Goal: Information Seeking & Learning: Learn about a topic

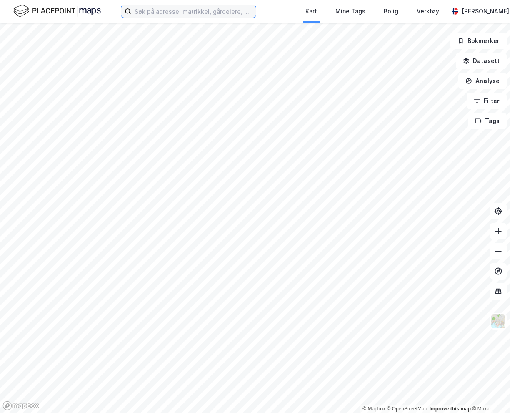
click at [215, 12] on input at bounding box center [193, 11] width 125 height 13
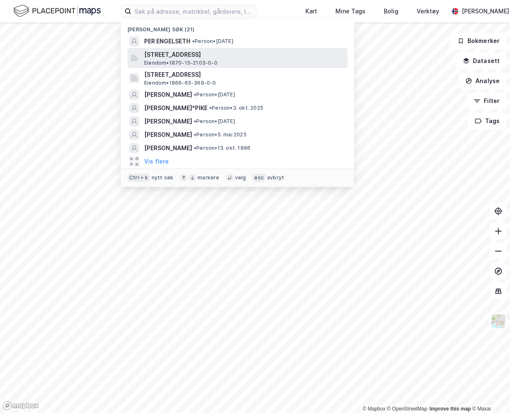
click at [170, 54] on span "[STREET_ADDRESS]" at bounding box center [244, 55] width 200 height 10
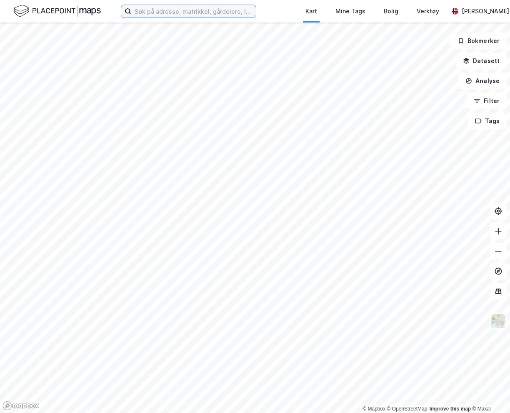
click at [153, 17] on input at bounding box center [193, 11] width 125 height 13
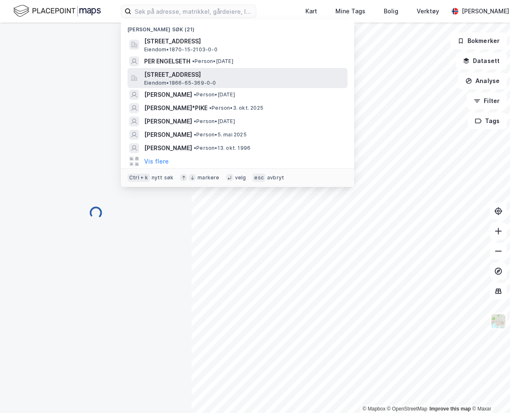
click at [161, 80] on span "Eiendom • 1866-65-369-0-0" at bounding box center [180, 83] width 72 height 7
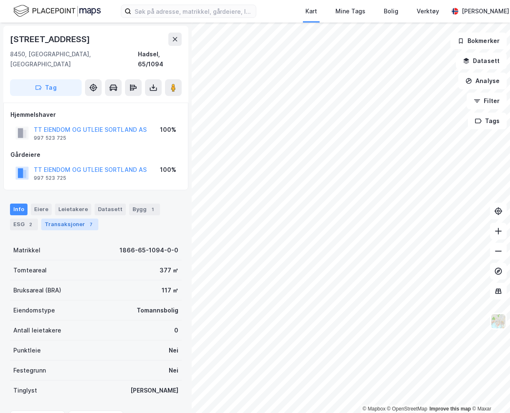
click at [78, 218] on div "Transaksjoner 7" at bounding box center [69, 224] width 57 height 12
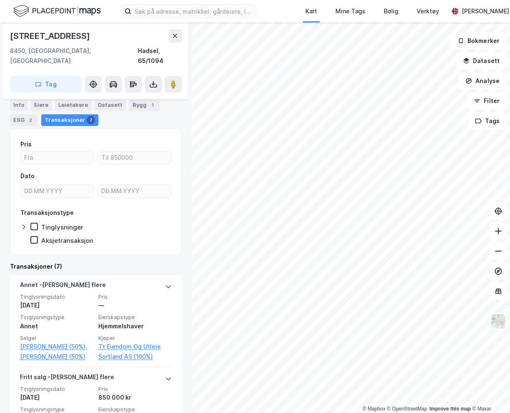
scroll to position [125, 0]
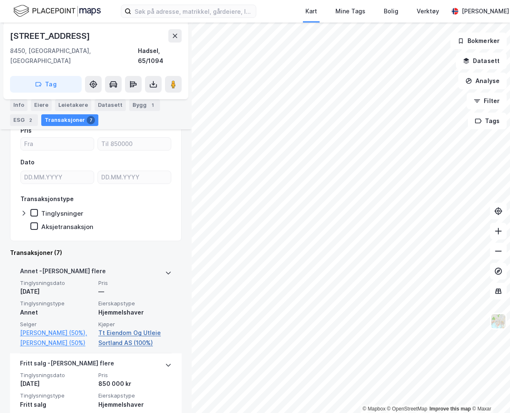
click at [124, 328] on link "Tt Eiendom Og Utleie Sortland AS (100%)" at bounding box center [134, 338] width 73 height 20
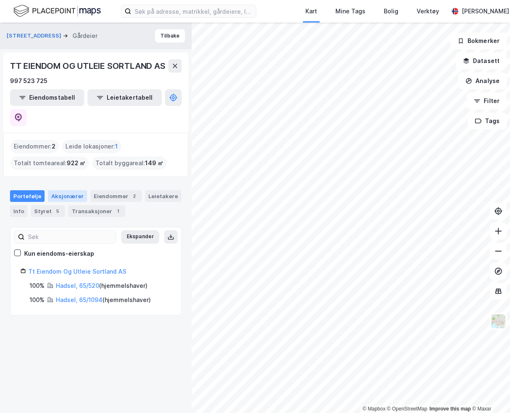
click at [55, 190] on div "Aksjonærer" at bounding box center [67, 196] width 39 height 12
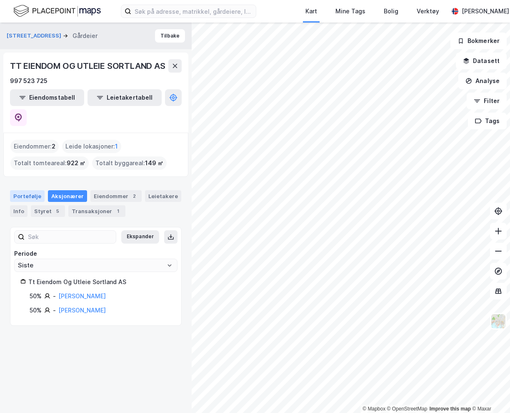
click at [28, 190] on div "Portefølje" at bounding box center [27, 196] width 35 height 12
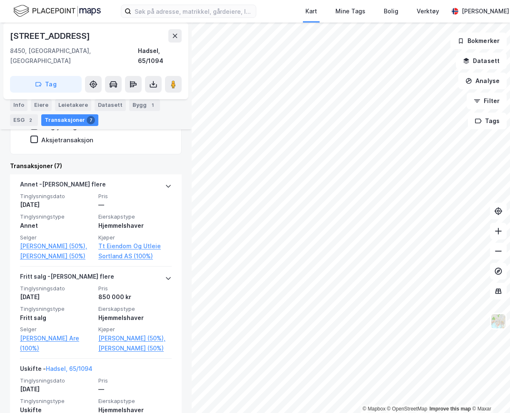
scroll to position [208, 0]
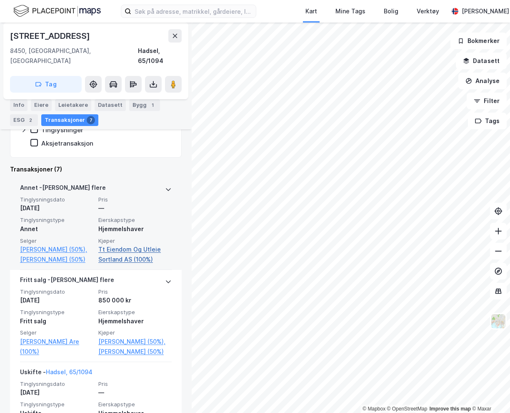
click at [127, 244] on link "Tt Eiendom Og Utleie Sortland AS (100%)" at bounding box center [134, 254] width 73 height 20
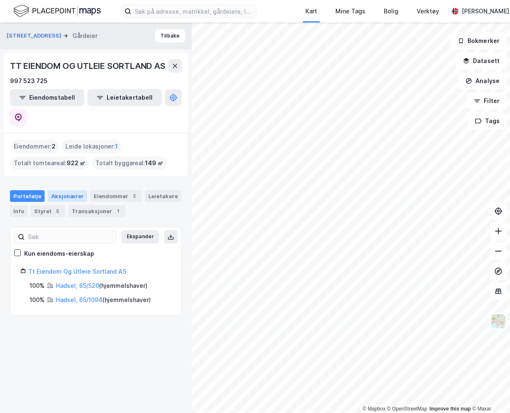
click at [68, 190] on div "Aksjonærer" at bounding box center [67, 196] width 39 height 12
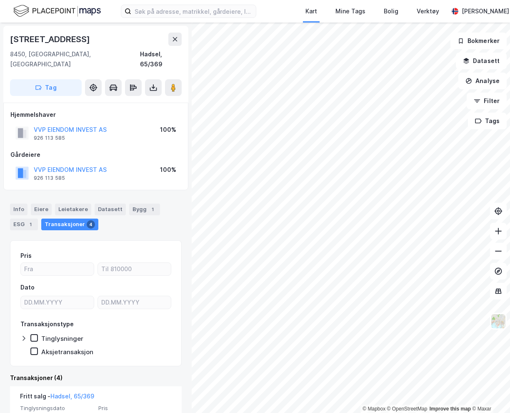
click at [67, 125] on div "VVP EIENDOM INVEST AS" at bounding box center [70, 130] width 73 height 10
click at [0, 0] on button "VVP EIENDOM INVEST AS" at bounding box center [0, 0] width 0 height 0
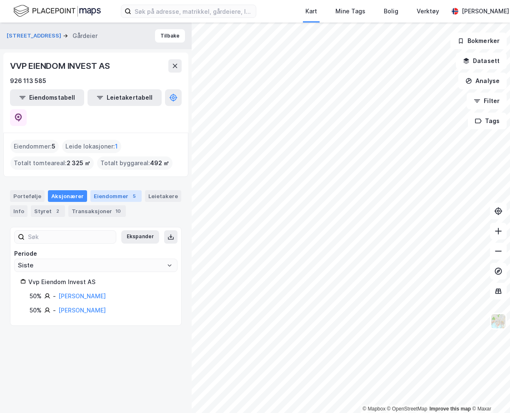
click at [123, 190] on div "Eiendommer 5" at bounding box center [115, 196] width 51 height 12
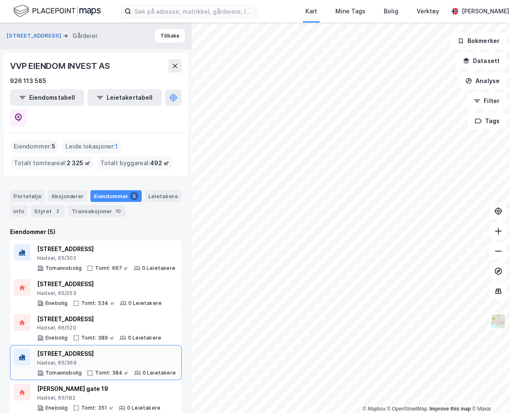
click at [99, 359] on div "Hadsel, 65/369" at bounding box center [106, 362] width 139 height 7
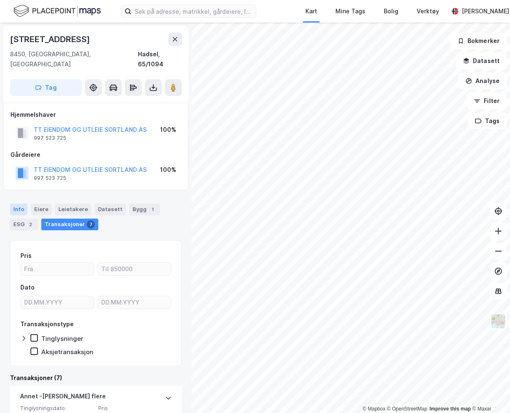
click at [12, 203] on div "Info" at bounding box center [19, 209] width 18 height 12
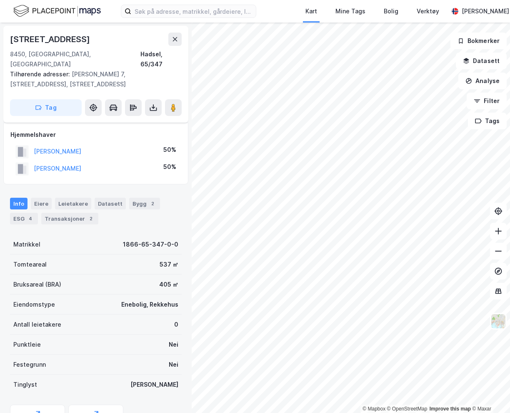
scroll to position [41, 0]
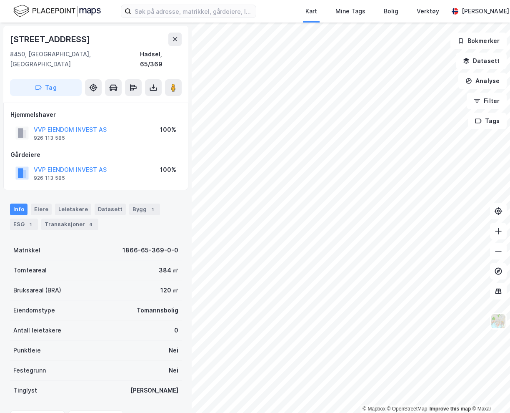
scroll to position [1, 0]
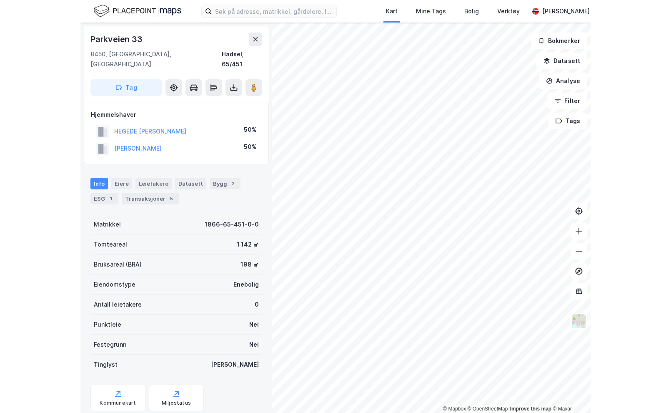
scroll to position [1, 0]
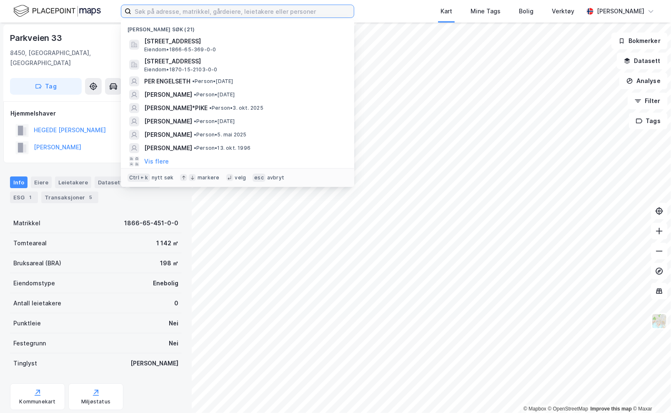
click at [167, 8] on input at bounding box center [242, 11] width 223 height 13
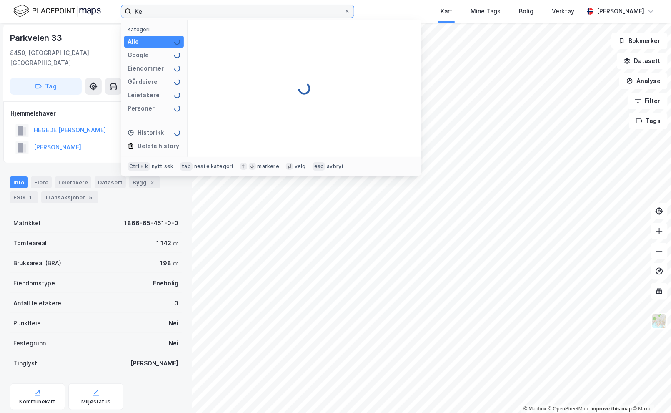
type input "K"
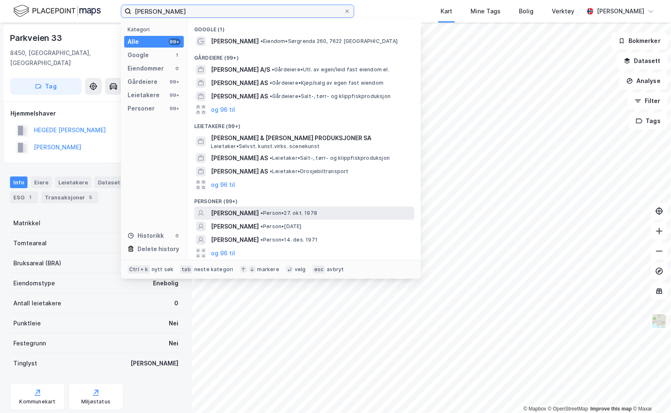
type input "[PERSON_NAME]"
click at [263, 213] on span "•" at bounding box center [261, 213] width 3 height 6
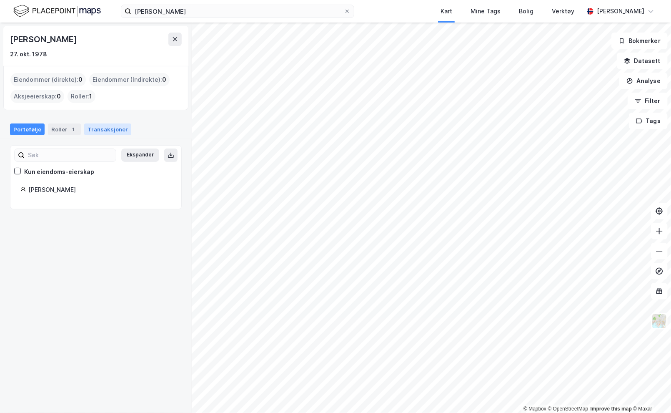
click at [108, 126] on div "Transaksjoner" at bounding box center [107, 129] width 47 height 12
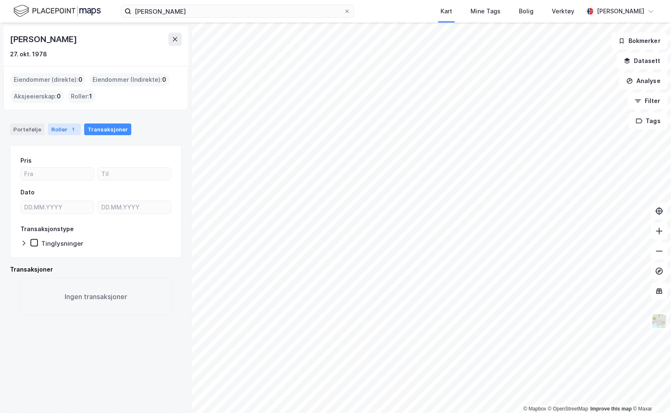
click at [57, 132] on div "Roller 1" at bounding box center [64, 129] width 33 height 12
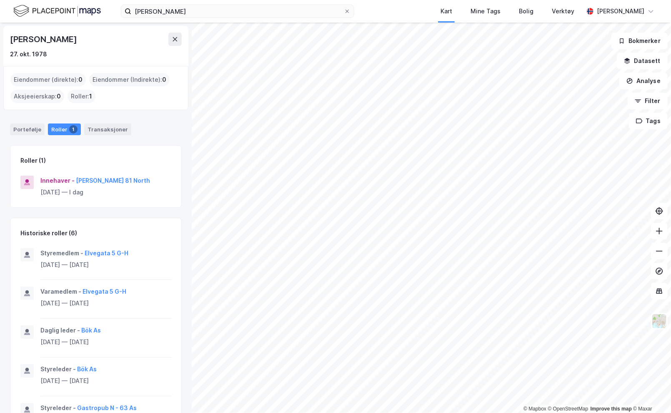
drag, startPoint x: 57, startPoint y: 132, endPoint x: 155, endPoint y: 130, distance: 98.8
click at [155, 130] on div "Portefølje Roller 1 Transaksjoner" at bounding box center [96, 129] width 172 height 12
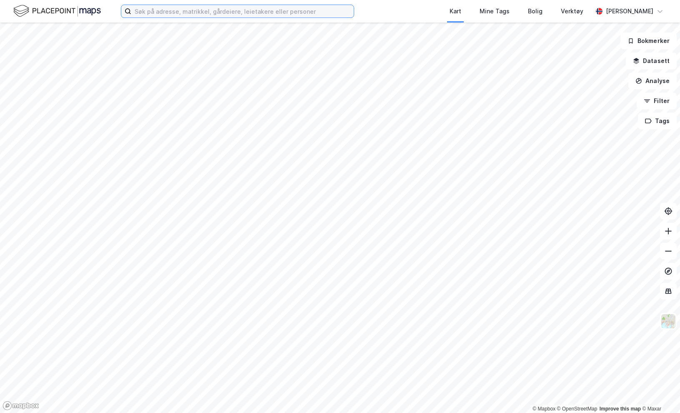
click at [142, 11] on input at bounding box center [242, 11] width 223 height 13
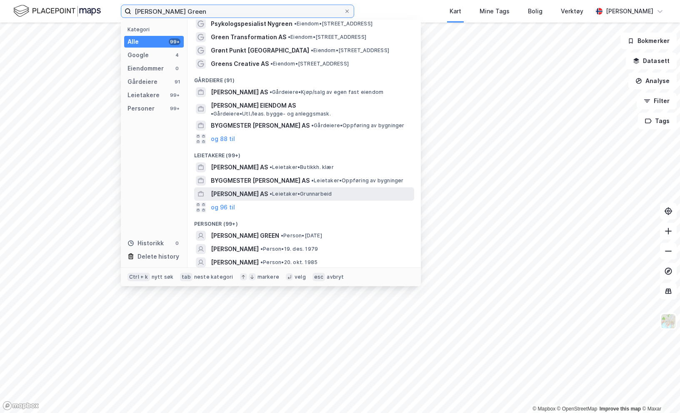
scroll to position [26, 0]
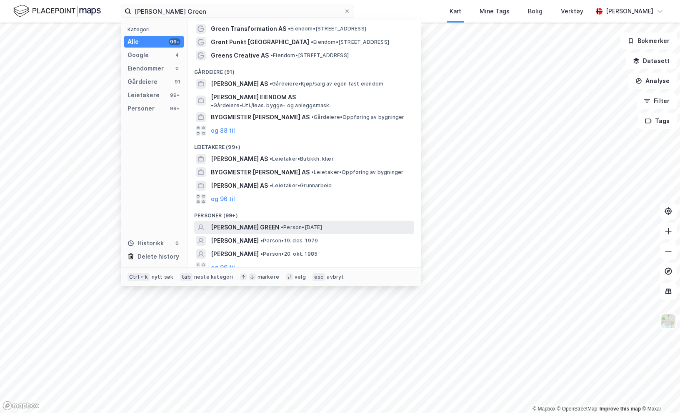
click at [271, 222] on span "JEANETTE ISAKSEN GREEN" at bounding box center [245, 227] width 68 height 10
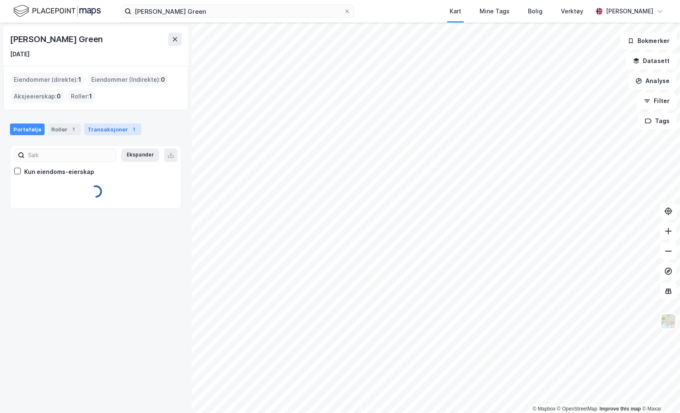
click at [101, 130] on div "Transaksjoner 1" at bounding box center [112, 129] width 57 height 12
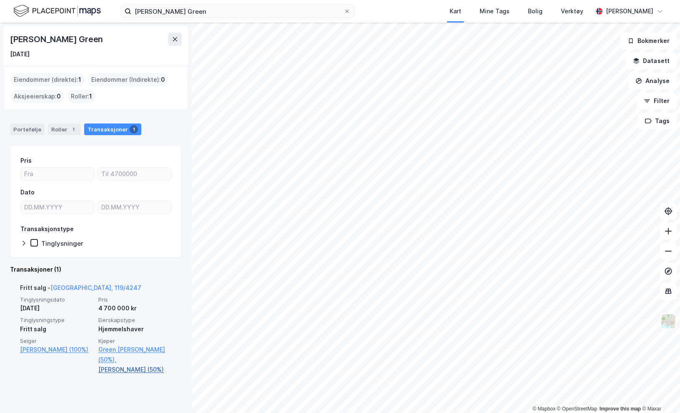
click at [115, 368] on link "Walle Jøran (50%)" at bounding box center [134, 369] width 73 height 10
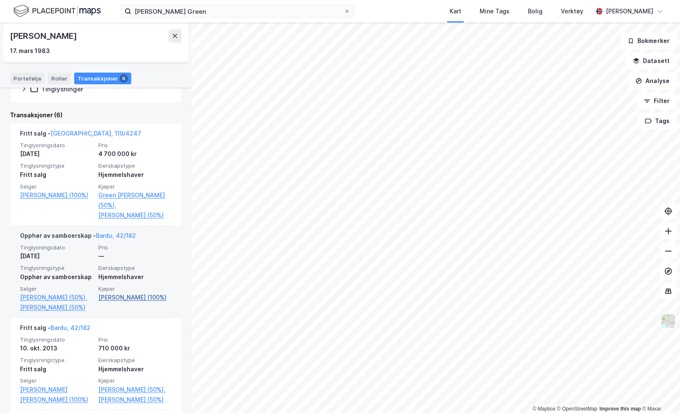
scroll to position [167, 0]
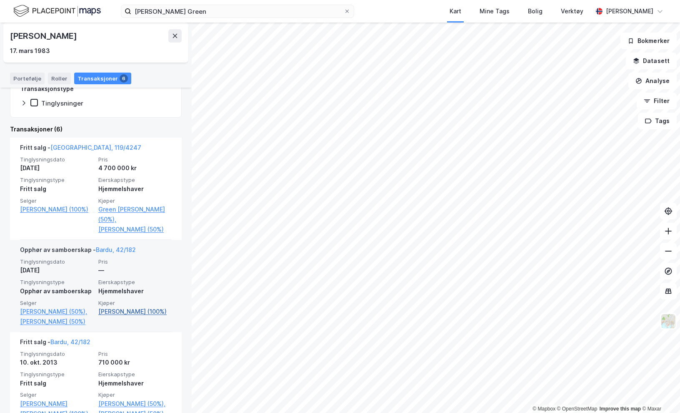
click at [125, 310] on link "Vangen Hilde Karisari (100%)" at bounding box center [134, 311] width 73 height 10
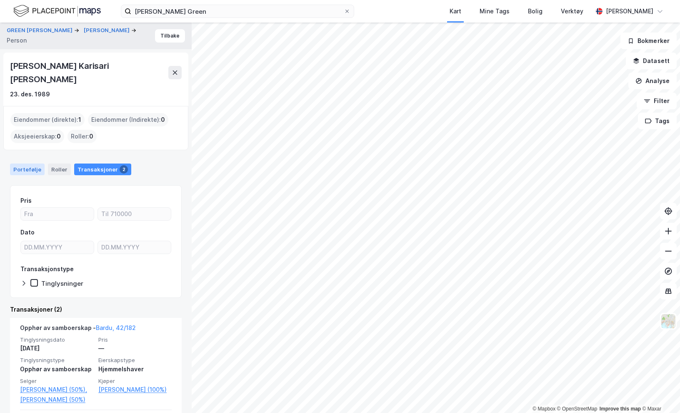
click at [29, 163] on div "Portefølje" at bounding box center [27, 169] width 35 height 12
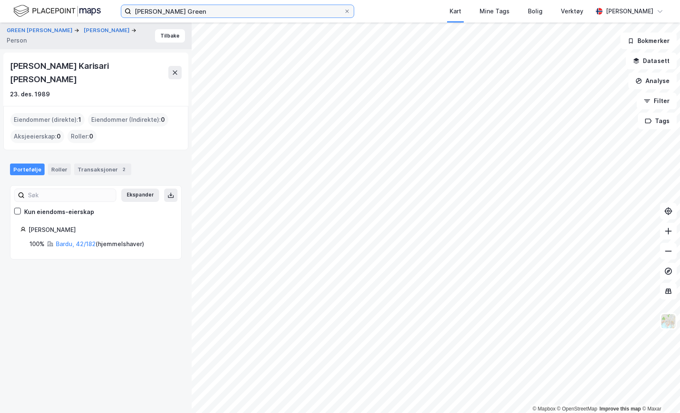
click at [178, 16] on input "Jeanette Isaksen Green" at bounding box center [237, 11] width 213 height 13
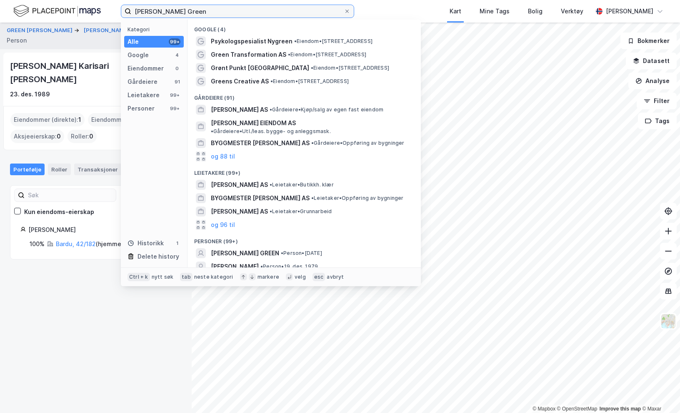
drag, startPoint x: 220, startPoint y: 13, endPoint x: 73, endPoint y: 4, distance: 146.5
click at [73, 4] on div "Jeanette Isaksen Green Kategori Alle 99+ Google 4 Eiendommer 0 Gårdeiere 91 Lei…" at bounding box center [340, 11] width 680 height 23
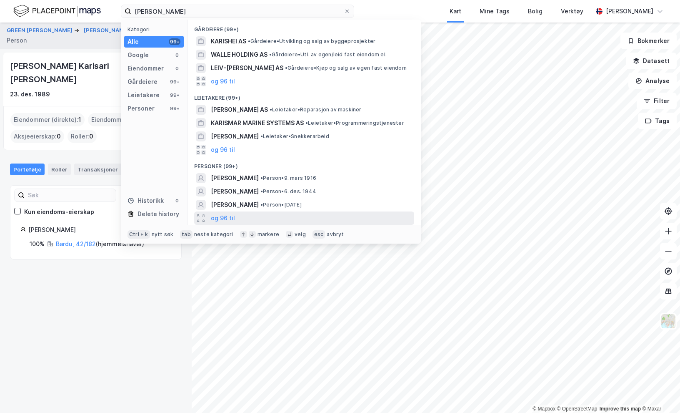
click at [248, 219] on div "og 96 til" at bounding box center [304, 217] width 220 height 13
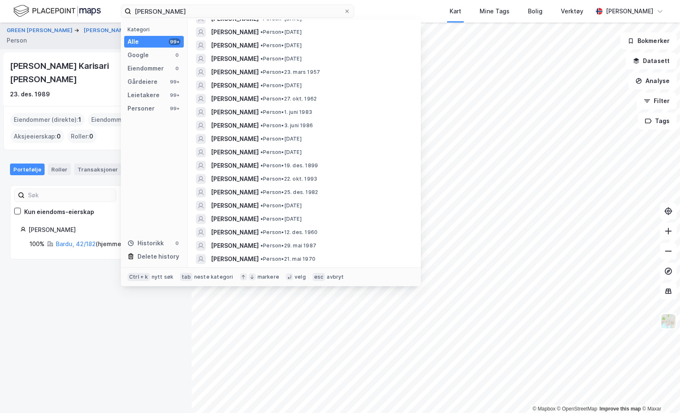
scroll to position [292, 0]
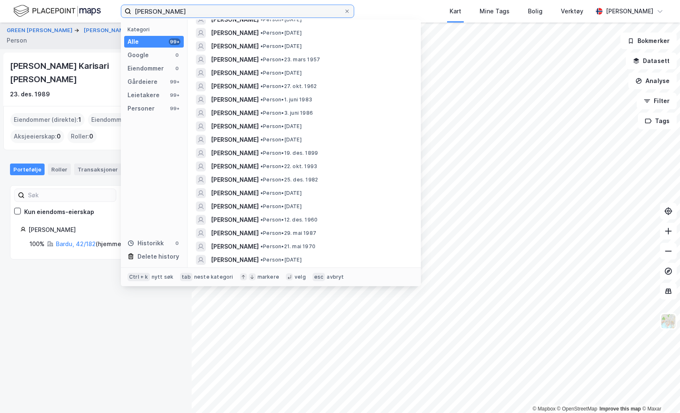
drag, startPoint x: 157, startPoint y: 8, endPoint x: 100, endPoint y: 0, distance: 57.6
click at [100, 0] on div "Karisari Walle Kategori Alle 99+ Google 0 Eiendommer 0 Gårdeiere 99+ Leietakere…" at bounding box center [340, 11] width 680 height 23
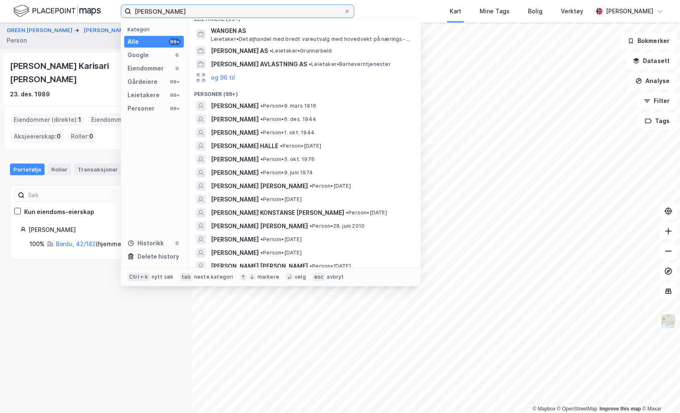
scroll to position [167, 0]
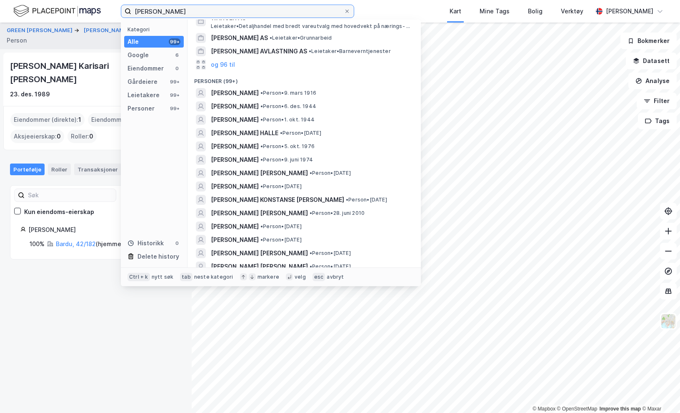
drag, startPoint x: 157, startPoint y: 10, endPoint x: 88, endPoint y: 4, distance: 69.0
click at [88, 4] on div "Vangen Walle Kategori Alle 99+ Google 6 Eiendommer 0 Gårdeiere 99+ Leietakere 9…" at bounding box center [340, 11] width 680 height 23
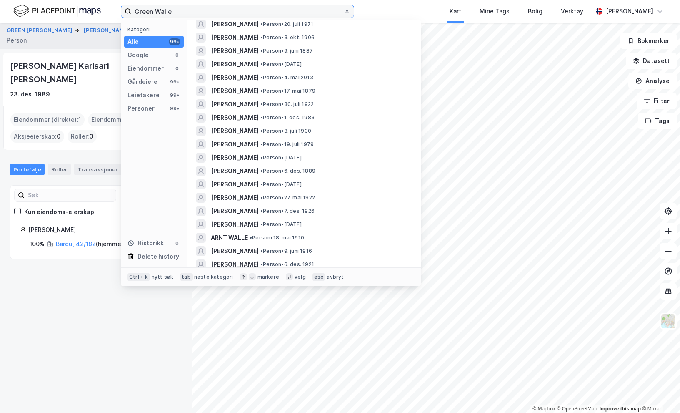
scroll to position [667, 0]
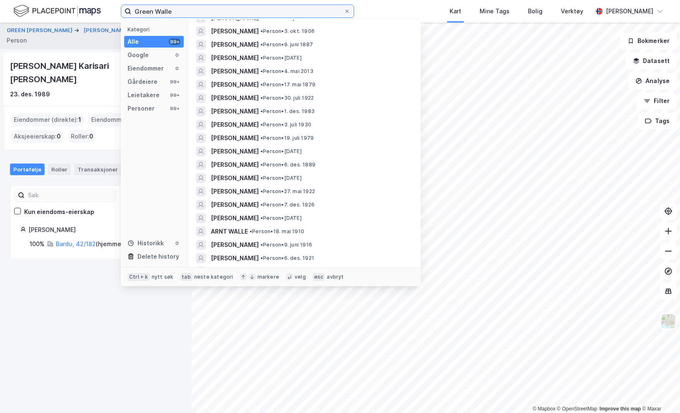
drag, startPoint x: 174, startPoint y: 14, endPoint x: 53, endPoint y: 12, distance: 121.7
click at [53, 12] on div "Green Walle Kategori Alle 99+ Google 0 Eiendommer 0 Gårdeiere 99+ Leietakere 99…" at bounding box center [340, 11] width 680 height 23
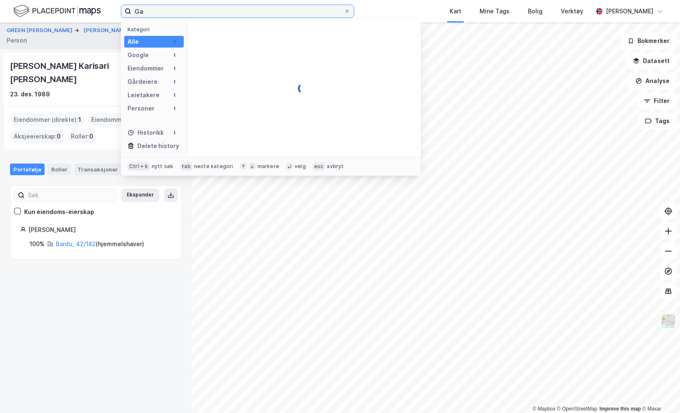
type input "G"
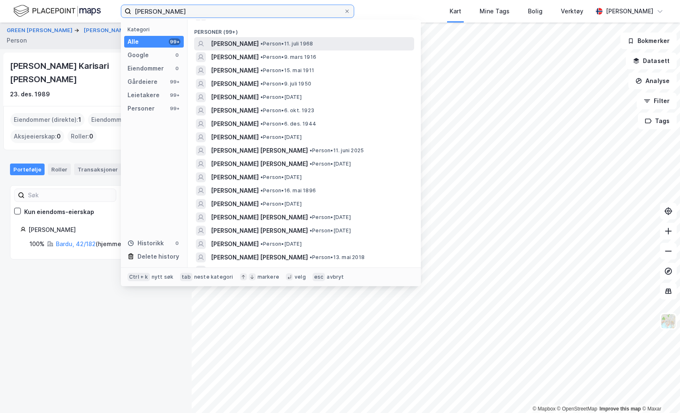
scroll to position [167, 0]
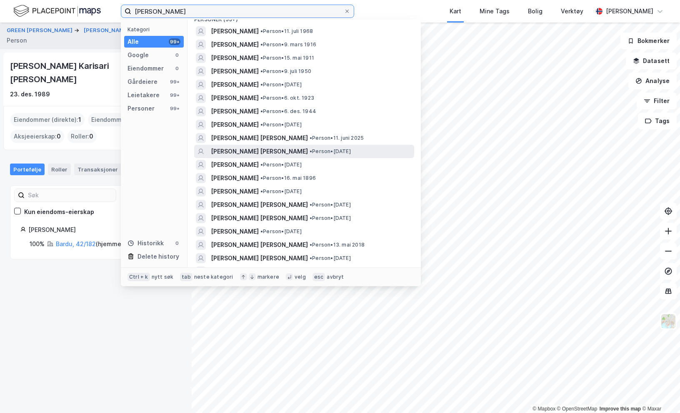
type input "Jakob Walle"
click at [310, 148] on span "• Person • 17. jan. 2020" at bounding box center [330, 151] width 41 height 7
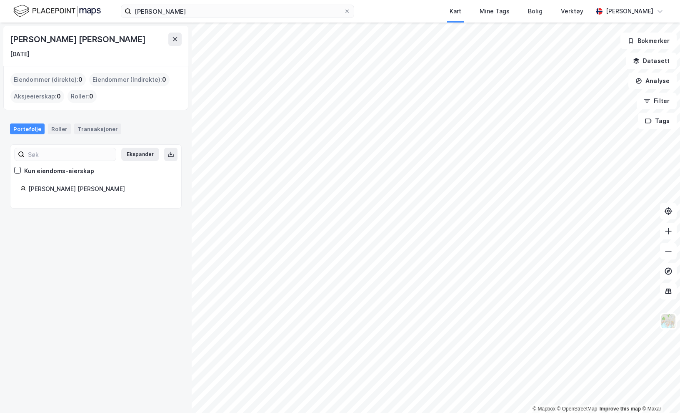
click at [39, 6] on img at bounding box center [57, 11] width 88 height 15
